Goal: Transaction & Acquisition: Download file/media

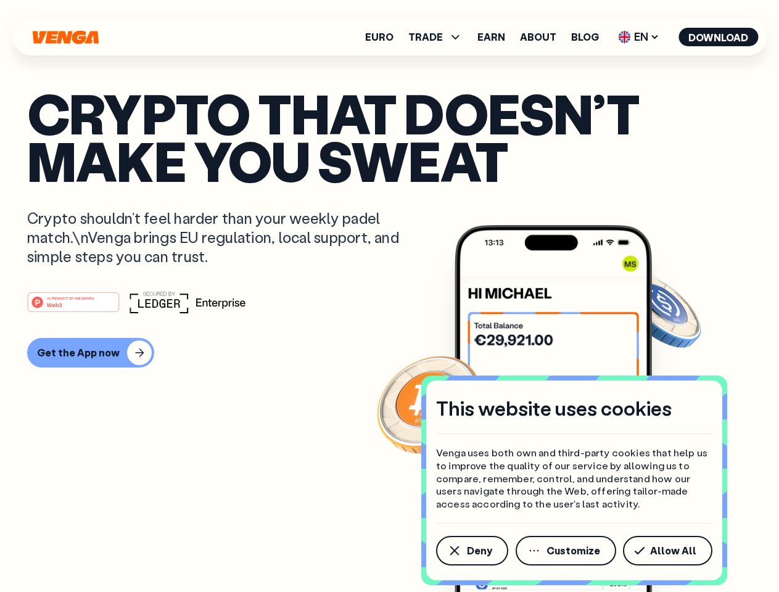
click at [389, 296] on div "#1 PRODUCT OF THE MONTH Web3" at bounding box center [389, 302] width 725 height 22
click at [471, 551] on span "Deny" at bounding box center [479, 551] width 25 height 10
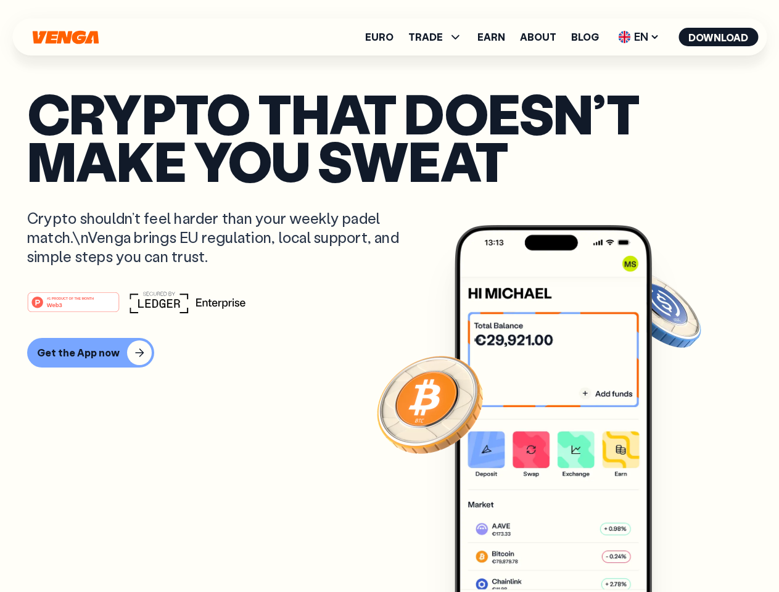
click at [567, 551] on img at bounding box center [553, 431] width 197 height 413
click at [670, 551] on article "Crypto that doesn’t make you sweat Crypto shouldn’t feel harder than your weekl…" at bounding box center [389, 320] width 725 height 463
click at [439, 37] on span "TRADE" at bounding box center [425, 37] width 35 height 10
click at [639, 37] on span "EN" at bounding box center [639, 37] width 50 height 20
click at [718, 37] on button "Download" at bounding box center [718, 37] width 80 height 19
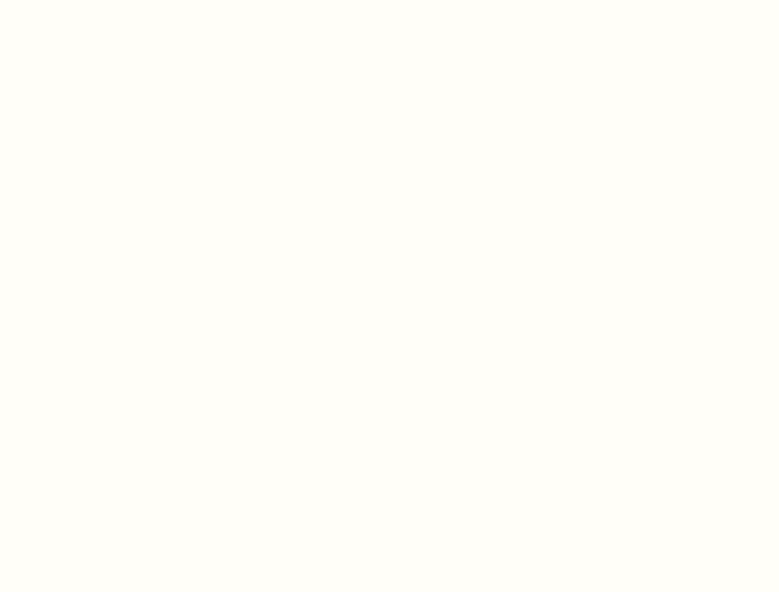
click at [389, 0] on html "This website uses cookies Venga uses both own and third-party cookies that help…" at bounding box center [389, 0] width 779 height 0
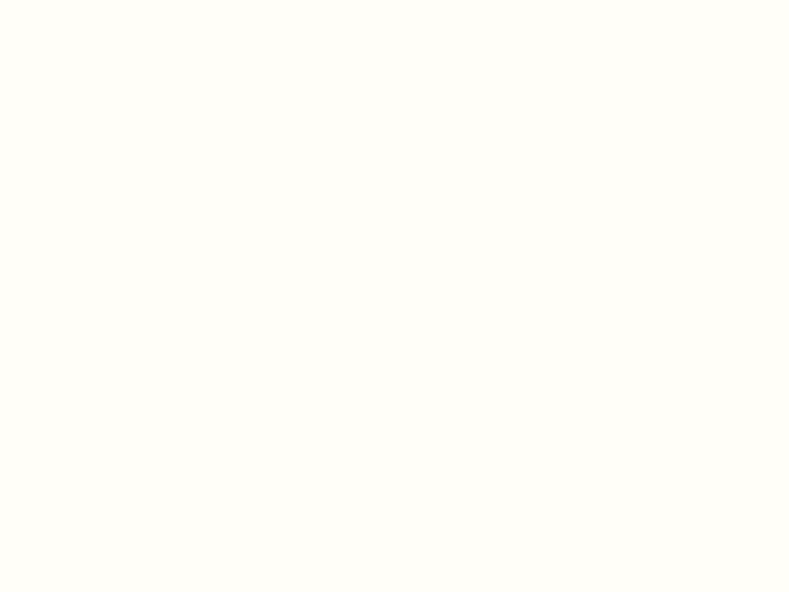
click at [89, 0] on html "This website uses cookies Venga uses both own and third-party cookies that help…" at bounding box center [394, 0] width 789 height 0
click at [75, 0] on html "This website uses cookies Venga uses both own and third-party cookies that help…" at bounding box center [394, 0] width 789 height 0
